Goal: Transaction & Acquisition: Book appointment/travel/reservation

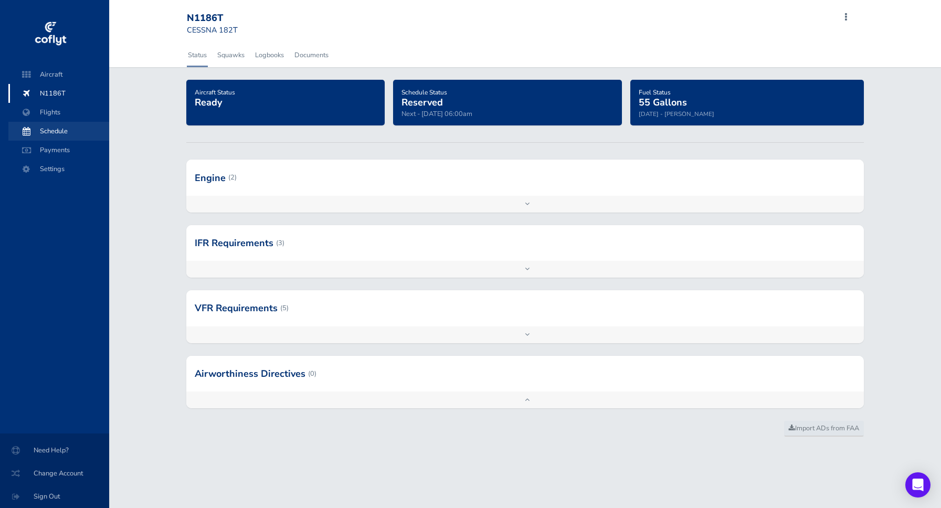
click at [33, 132] on span at bounding box center [26, 131] width 19 height 19
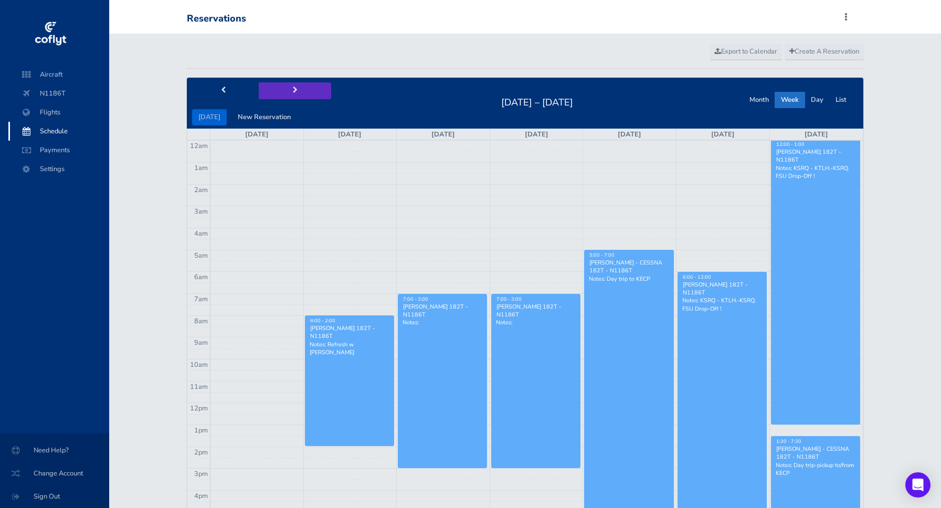
click at [288, 92] on button "next" at bounding box center [295, 90] width 72 height 16
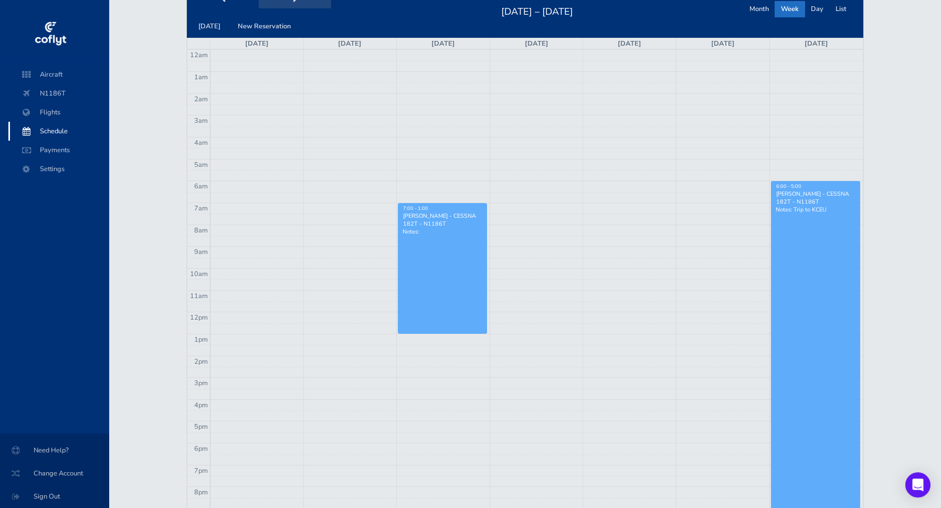
scroll to position [60, 0]
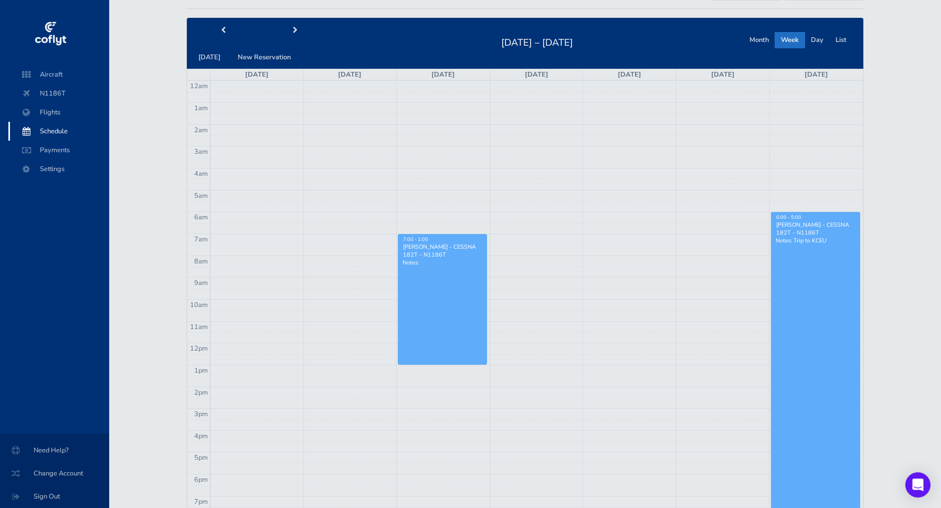
click at [525, 248] on td at bounding box center [536, 250] width 653 height 10
click at [268, 56] on button "New Reservation" at bounding box center [264, 57] width 66 height 16
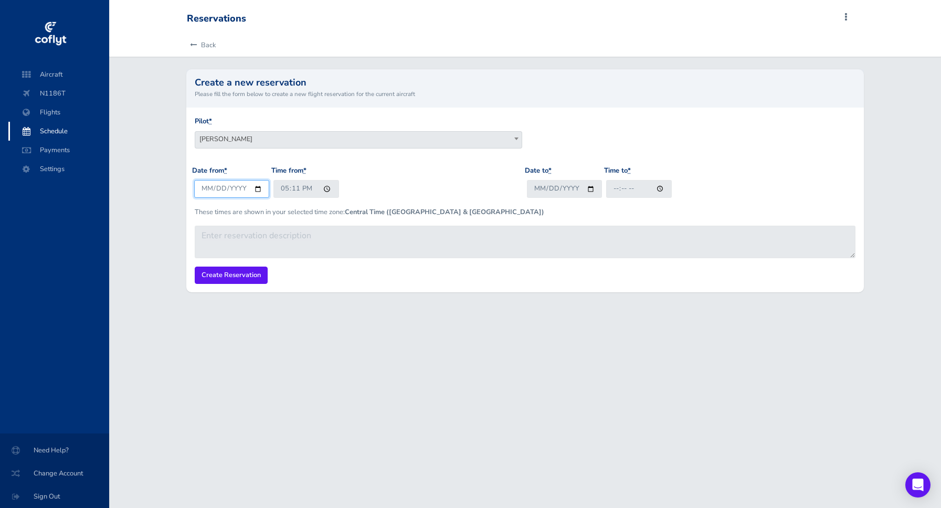
click at [255, 189] on input "[DATE]" at bounding box center [231, 188] width 75 height 17
type input "[DATE]"
click at [295, 189] on input "17:11" at bounding box center [306, 188] width 66 height 17
click at [286, 189] on input "17:11" at bounding box center [306, 188] width 66 height 17
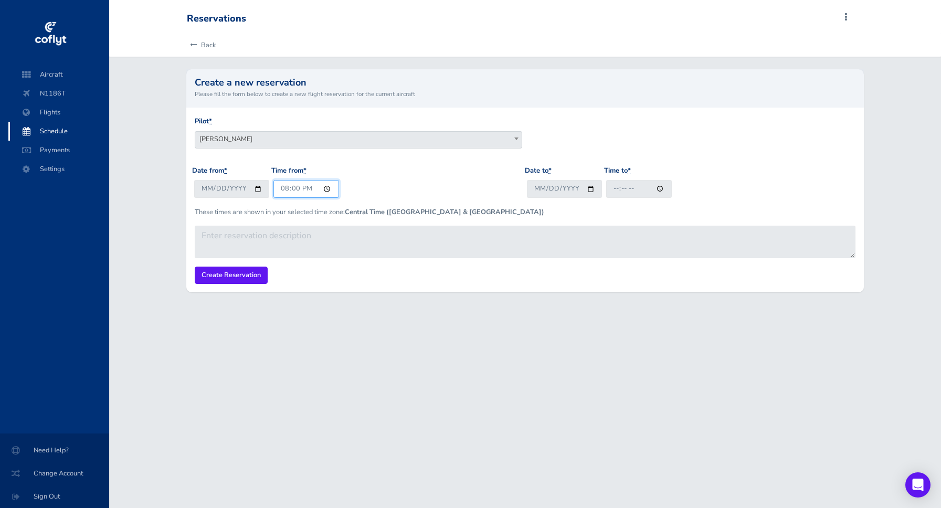
type input "08:00"
click at [552, 187] on input "Date to *" at bounding box center [564, 188] width 75 height 17
click at [591, 192] on input "Date to *" at bounding box center [564, 188] width 75 height 17
type input "2025-08-27"
click at [636, 188] on input "Time to *" at bounding box center [639, 188] width 66 height 17
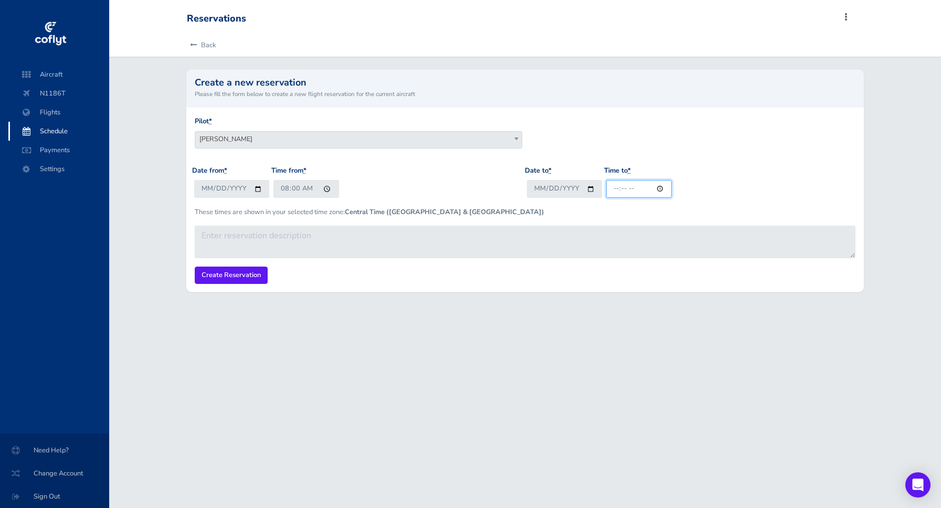
click at [614, 187] on input "Time to *" at bounding box center [639, 188] width 66 height 17
click at [617, 188] on input "20:00" at bounding box center [639, 188] width 66 height 17
type input "14:00"
click at [502, 198] on div "Date from * 2025-08-27 Time from * 08:00" at bounding box center [358, 185] width 333 height 41
click at [229, 278] on input "Create Reservation" at bounding box center [231, 275] width 73 height 17
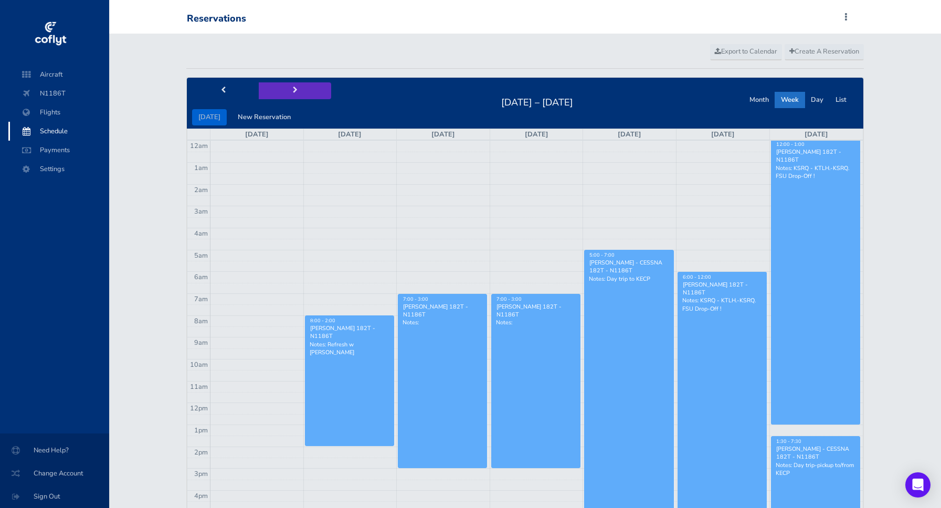
click at [293, 94] on span "next" at bounding box center [295, 90] width 5 height 7
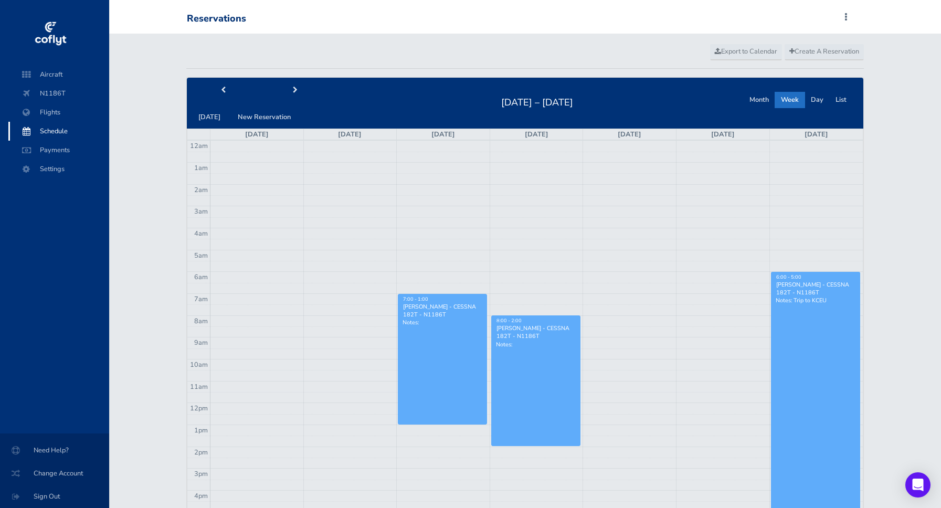
click at [539, 350] on link "8:00 - 2:00 Paolo Costa - CESSNA 182T - N1186T Notes:" at bounding box center [535, 380] width 89 height 131
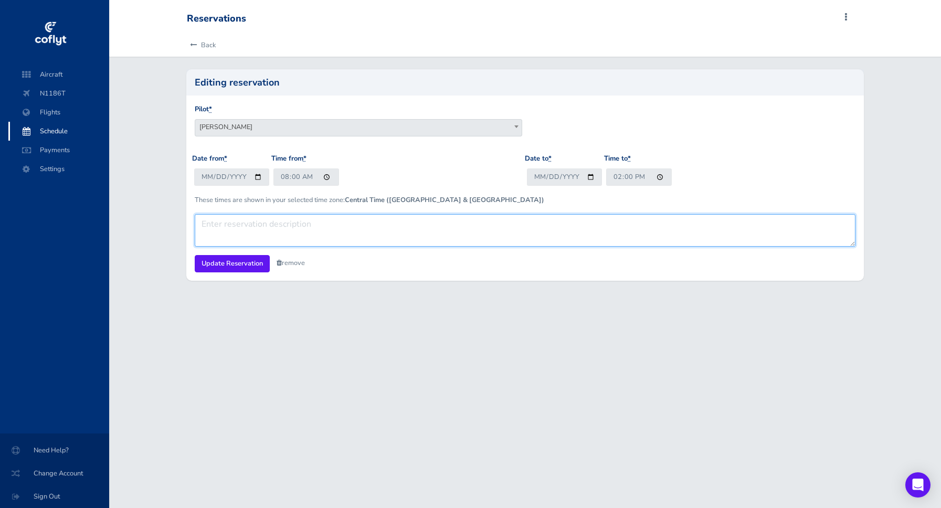
click at [224, 225] on textarea at bounding box center [525, 230] width 661 height 33
type textarea "Check out with Jack"
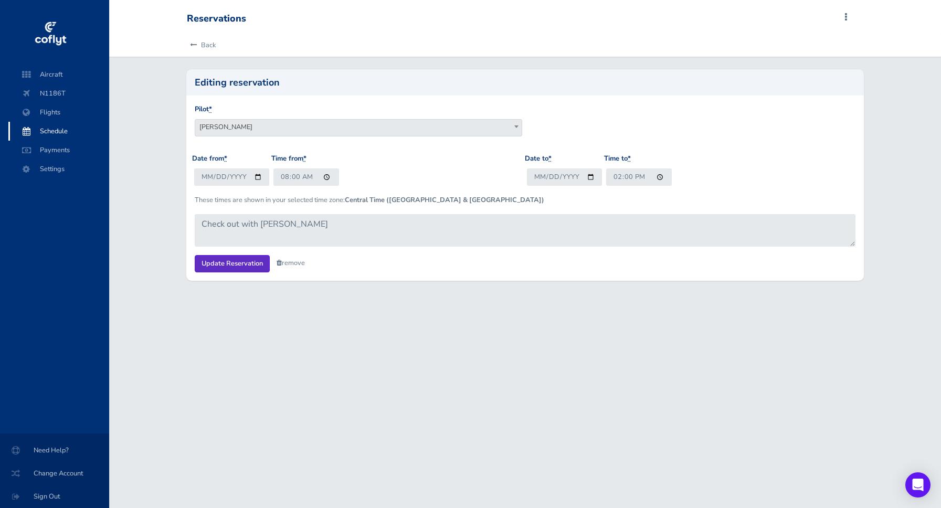
click at [223, 262] on input "Update Reservation" at bounding box center [232, 263] width 75 height 17
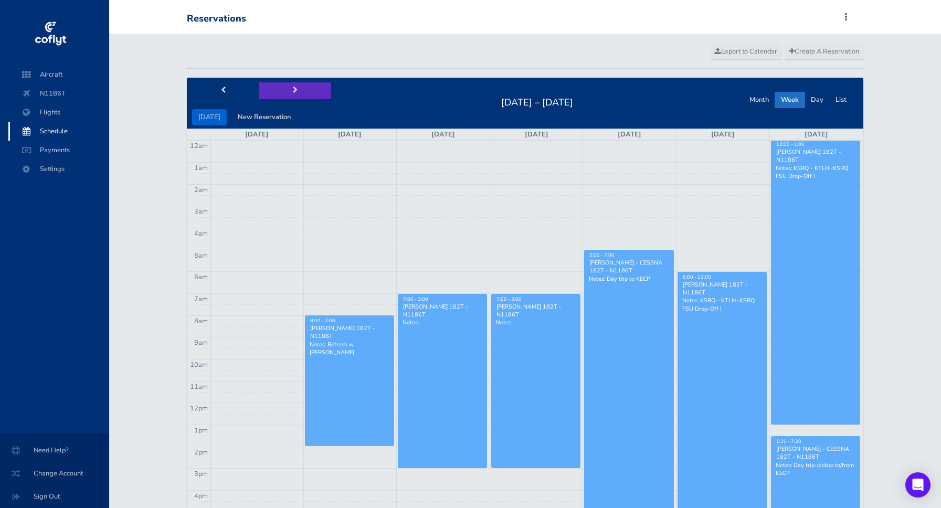
click at [291, 97] on button "next" at bounding box center [295, 90] width 72 height 16
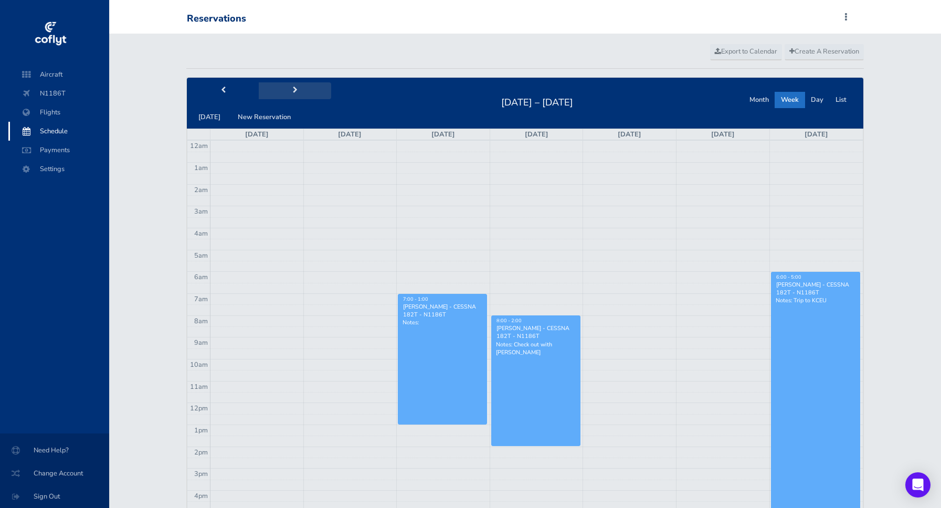
scroll to position [60, 0]
